Goal: Book appointment/travel/reservation

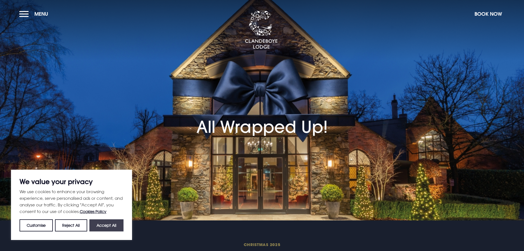
click at [113, 226] on button "Accept All" at bounding box center [106, 225] width 34 height 12
checkbox input "true"
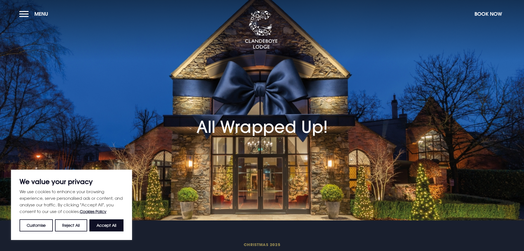
checkbox input "true"
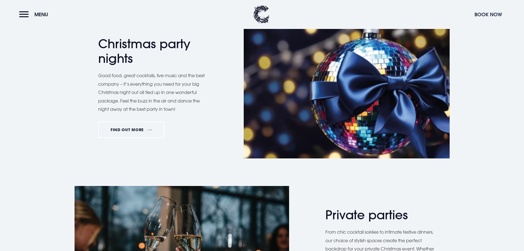
scroll to position [248, 0]
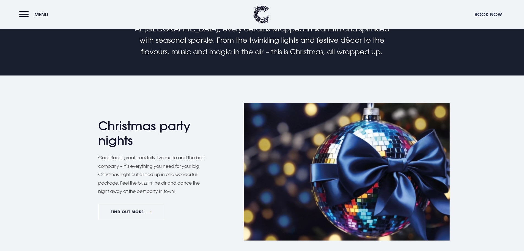
click at [497, 17] on button "Book Now" at bounding box center [488, 15] width 33 height 12
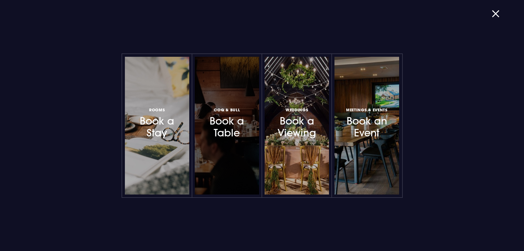
click at [235, 129] on h3 "Coq & Bull Book a Table" at bounding box center [227, 122] width 48 height 33
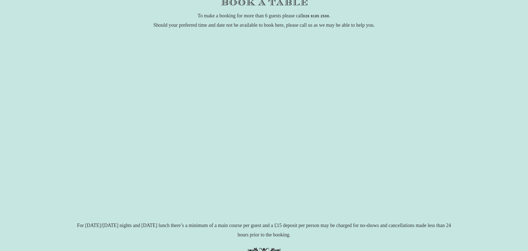
scroll to position [83, 0]
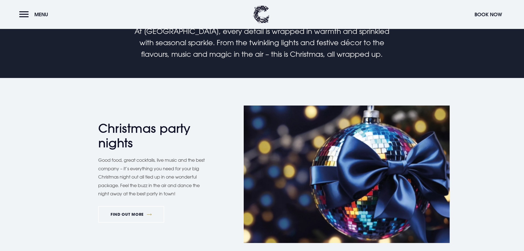
scroll to position [248, 0]
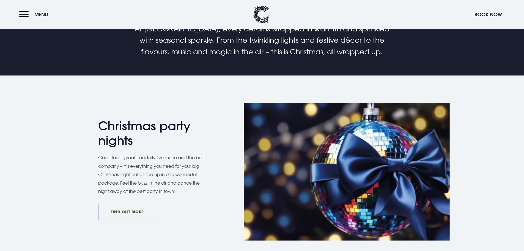
click at [142, 217] on link "FIND OUT MORE" at bounding box center [131, 211] width 66 height 17
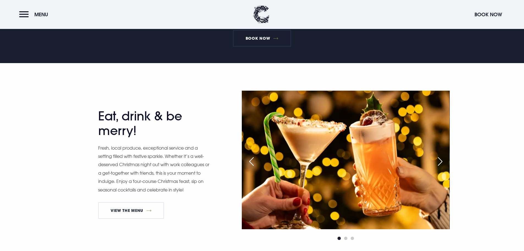
scroll to position [193, 0]
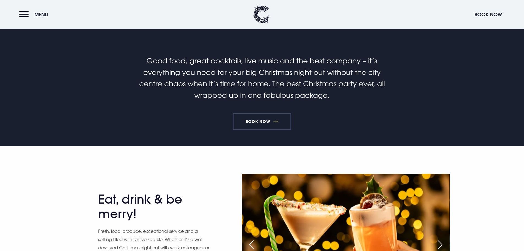
click at [269, 119] on link "Book Now" at bounding box center [262, 121] width 58 height 17
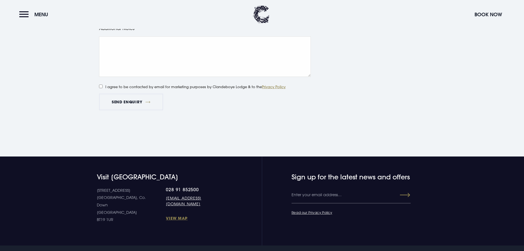
scroll to position [440, 0]
